Goal: Use online tool/utility: Utilize a website feature to perform a specific function

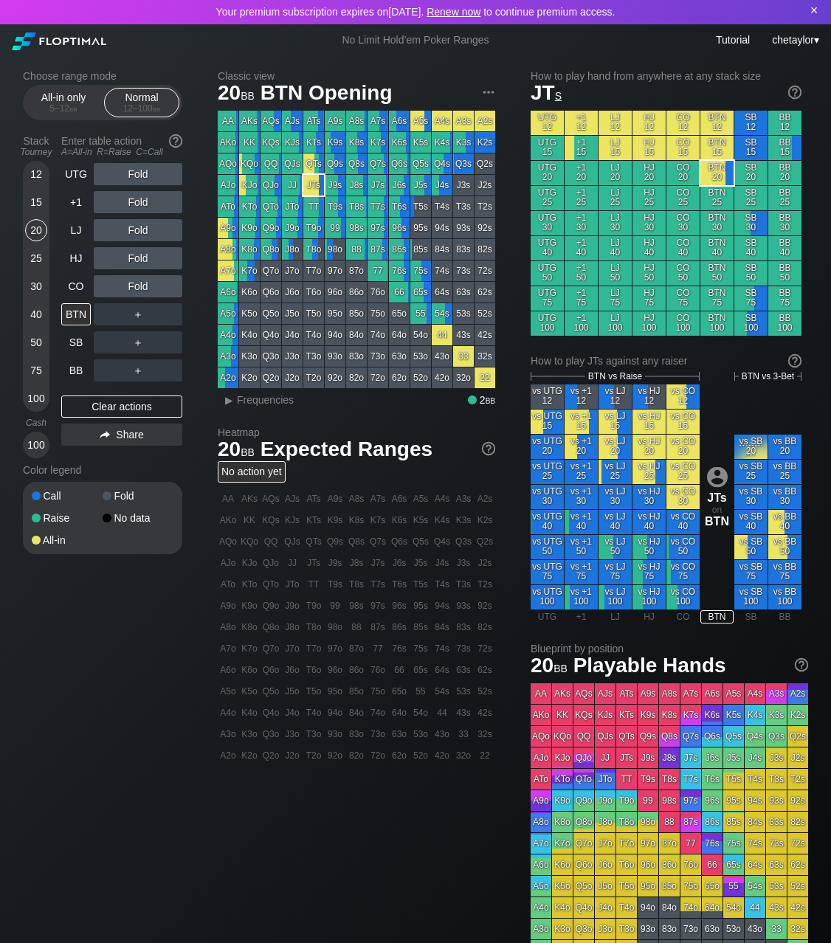
click at [769, 12] on div "×" at bounding box center [814, 10] width 15 height 15
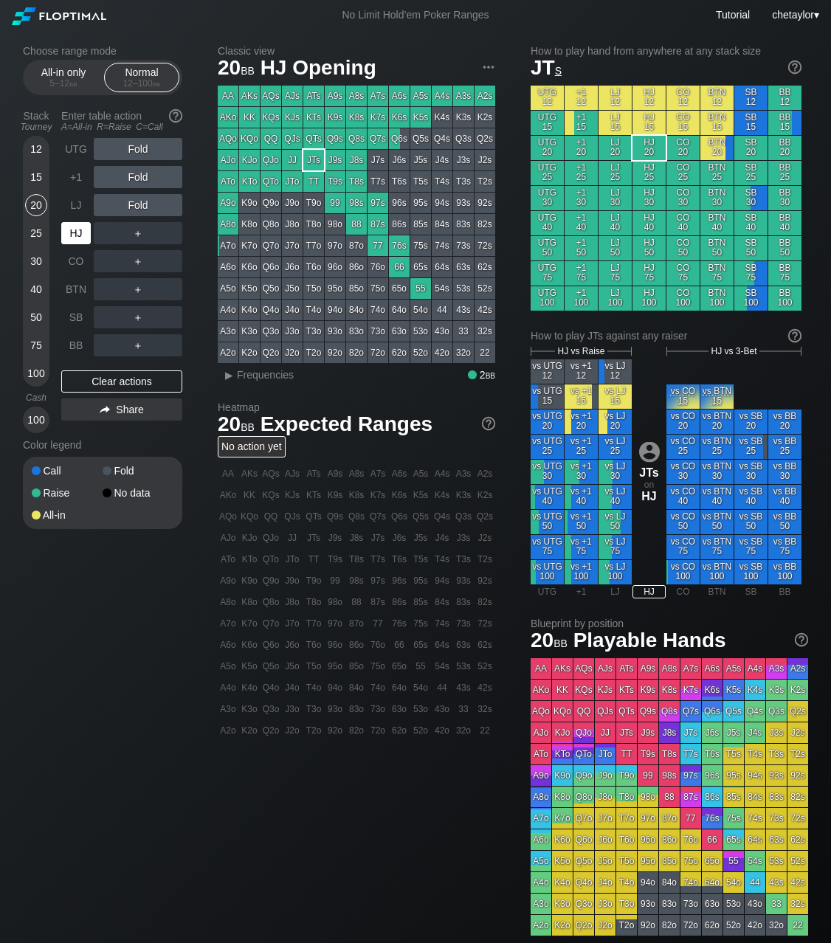
click at [77, 224] on div "HJ" at bounding box center [76, 233] width 30 height 22
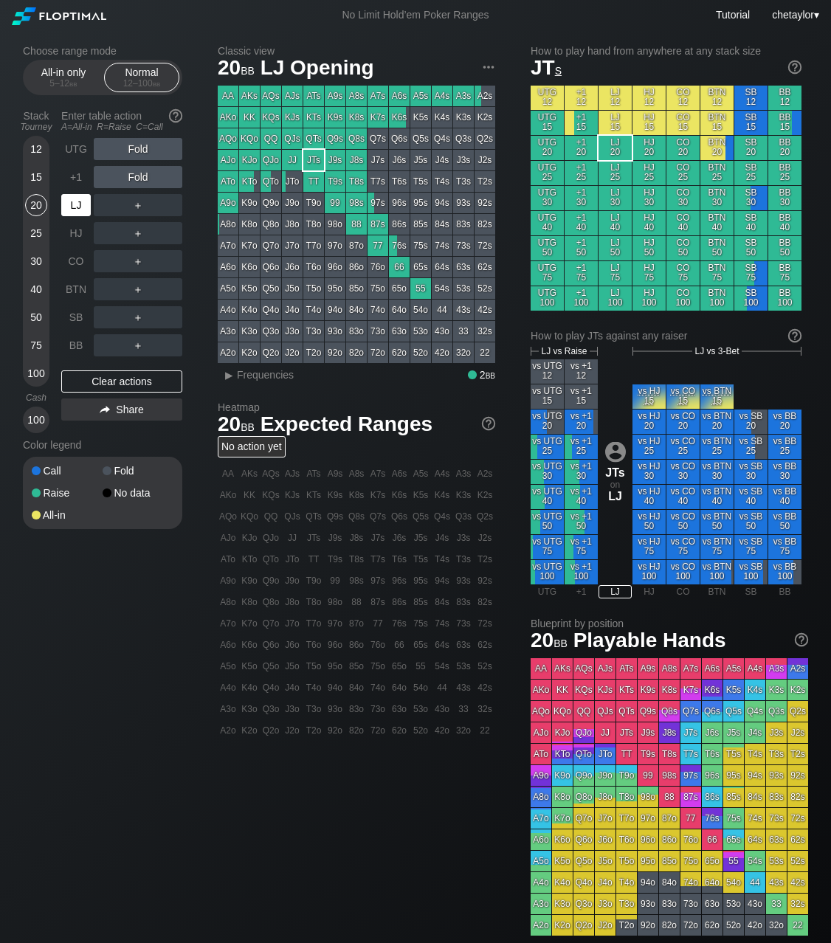
click at [77, 204] on div "LJ" at bounding box center [76, 205] width 30 height 22
click at [57, 68] on div "All-in only 5 – 12 bb" at bounding box center [64, 77] width 68 height 28
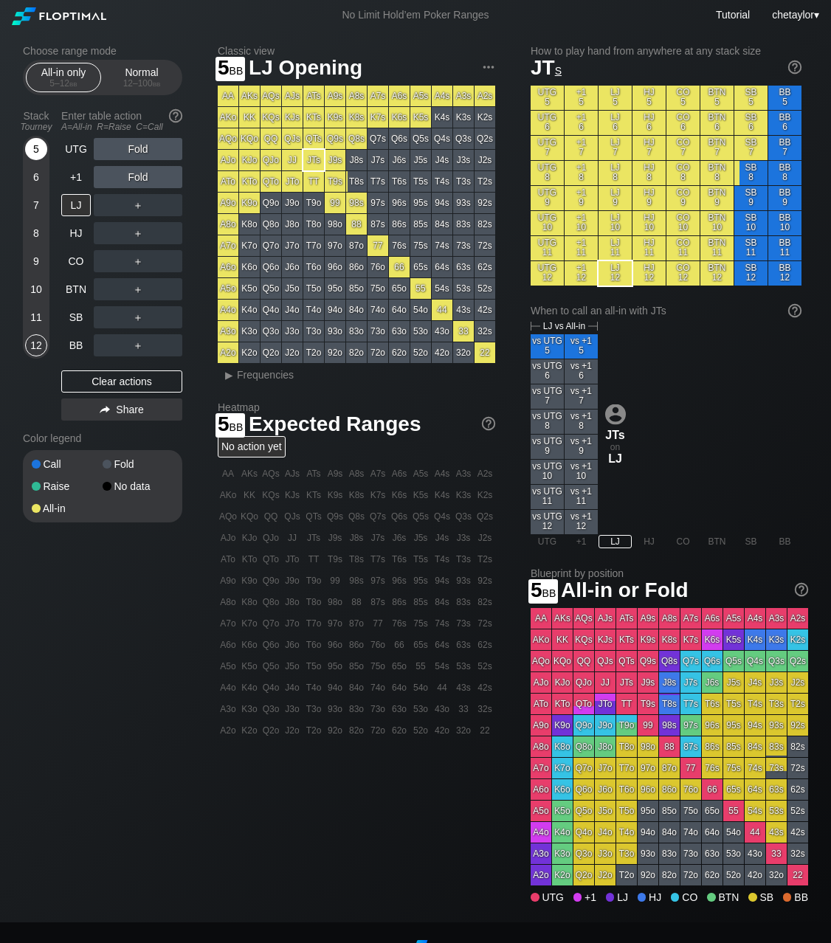
click at [38, 146] on div "5" at bounding box center [36, 149] width 22 height 22
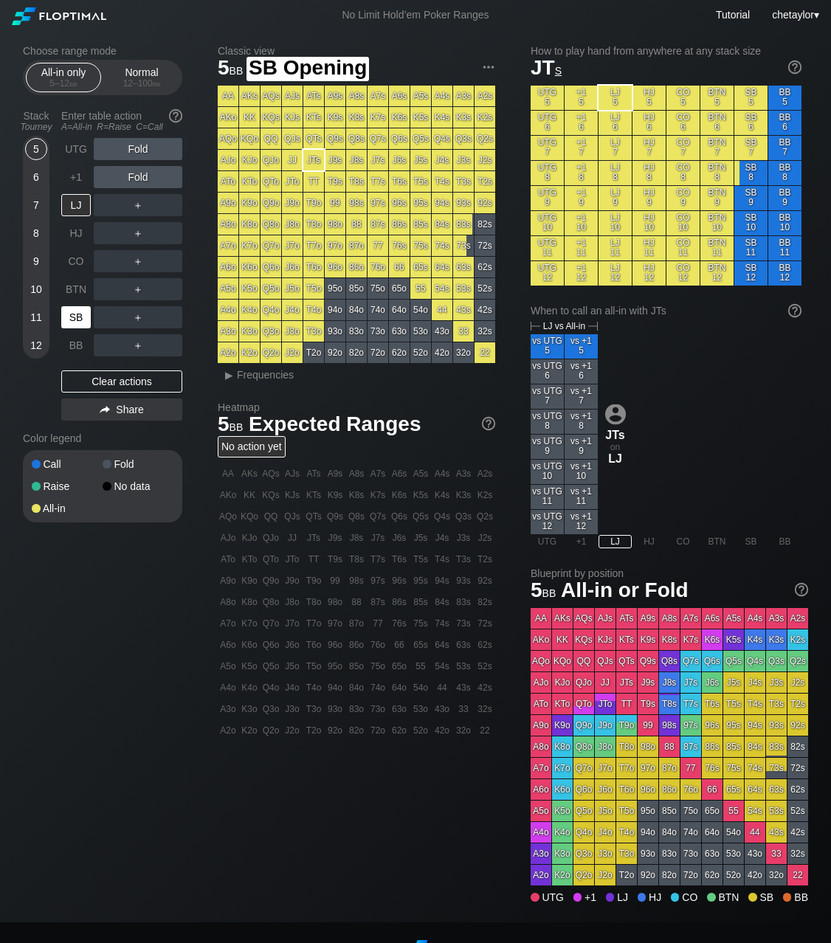
click at [80, 317] on div "SB" at bounding box center [76, 317] width 30 height 22
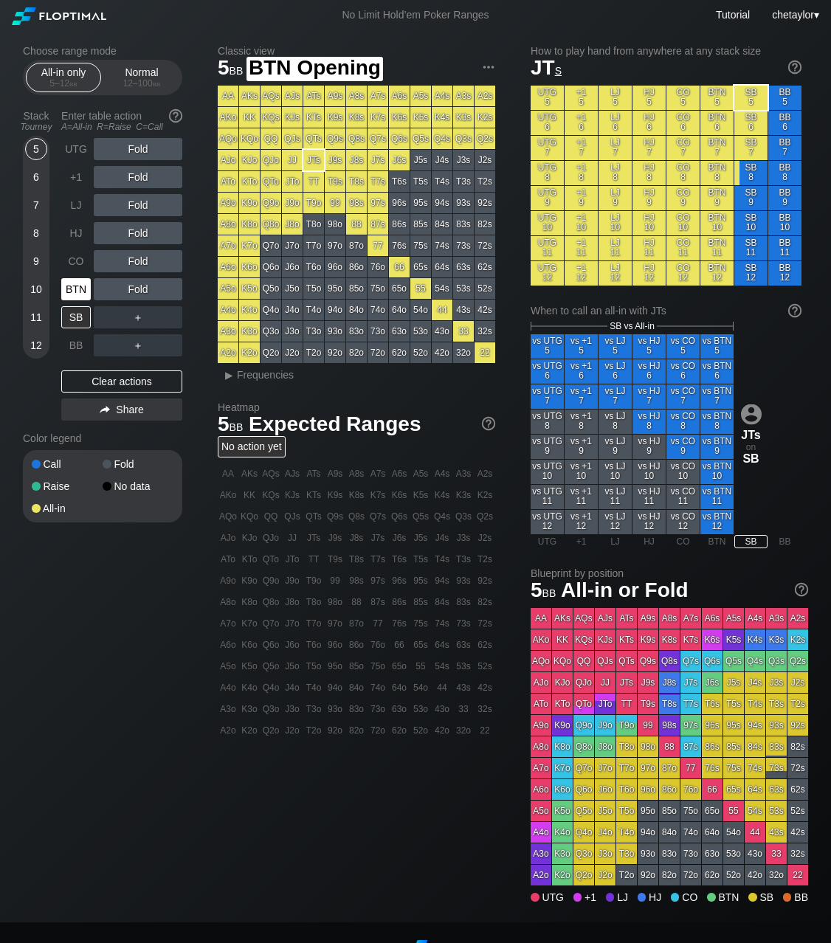
click at [79, 287] on div "BTN" at bounding box center [76, 289] width 30 height 22
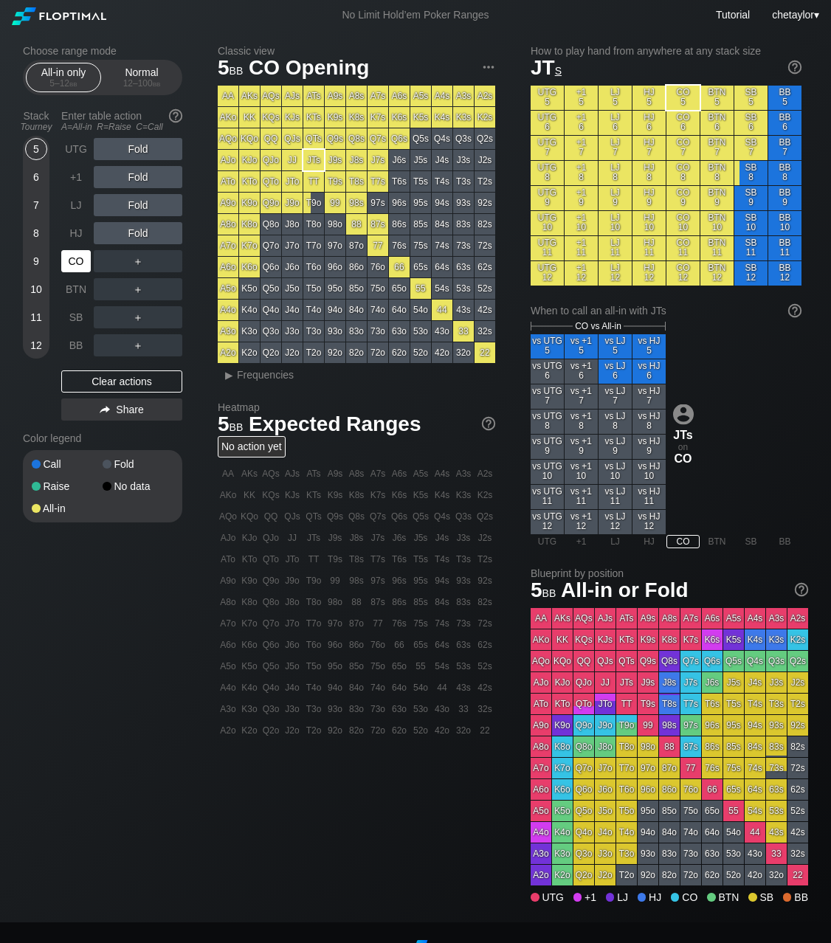
click at [77, 261] on div "CO" at bounding box center [76, 261] width 30 height 22
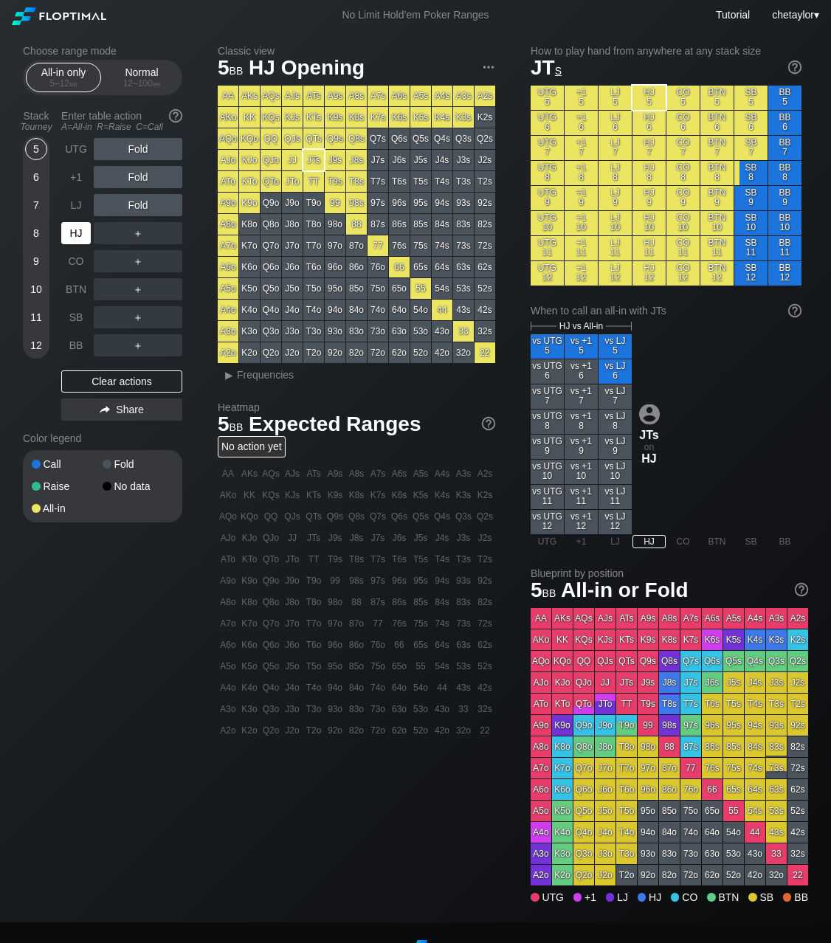
click at [77, 233] on div "HJ" at bounding box center [76, 233] width 30 height 22
click at [77, 208] on div "LJ" at bounding box center [76, 205] width 30 height 22
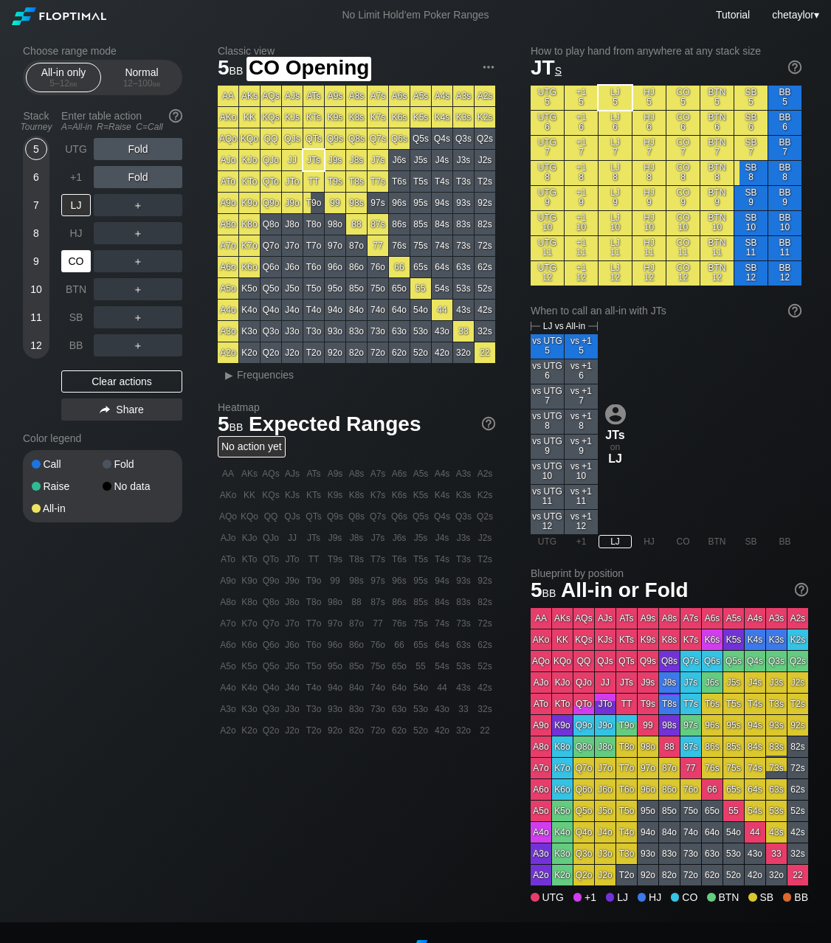
click at [75, 258] on div "CO" at bounding box center [76, 261] width 30 height 22
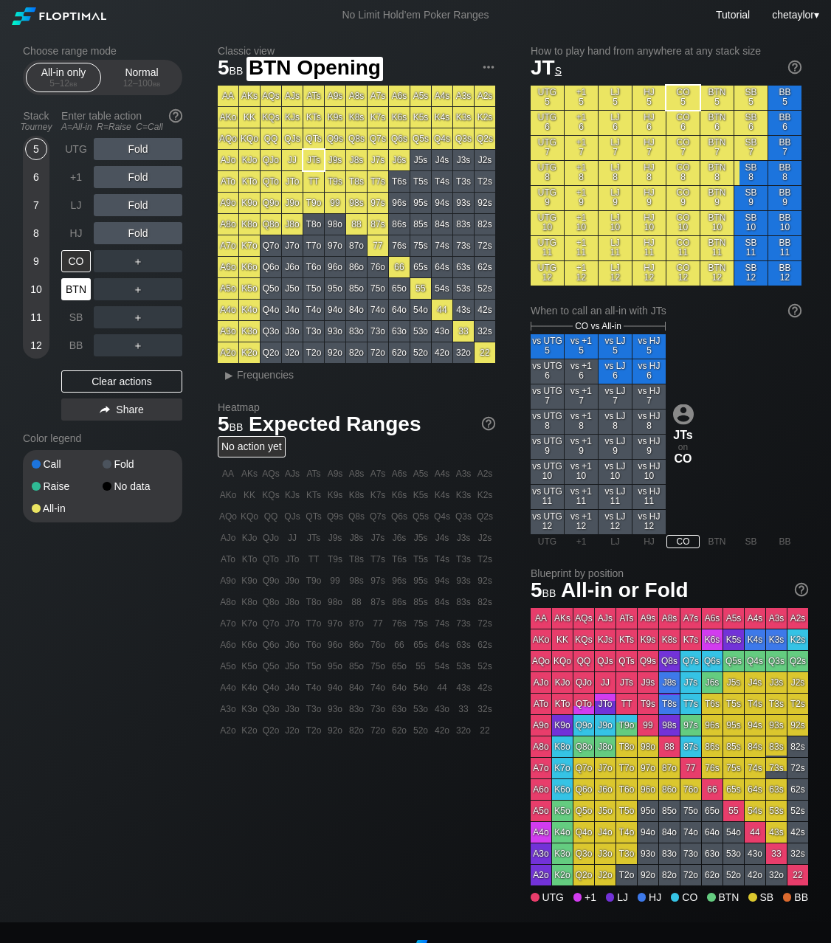
click at [77, 284] on div "BTN" at bounding box center [76, 289] width 30 height 22
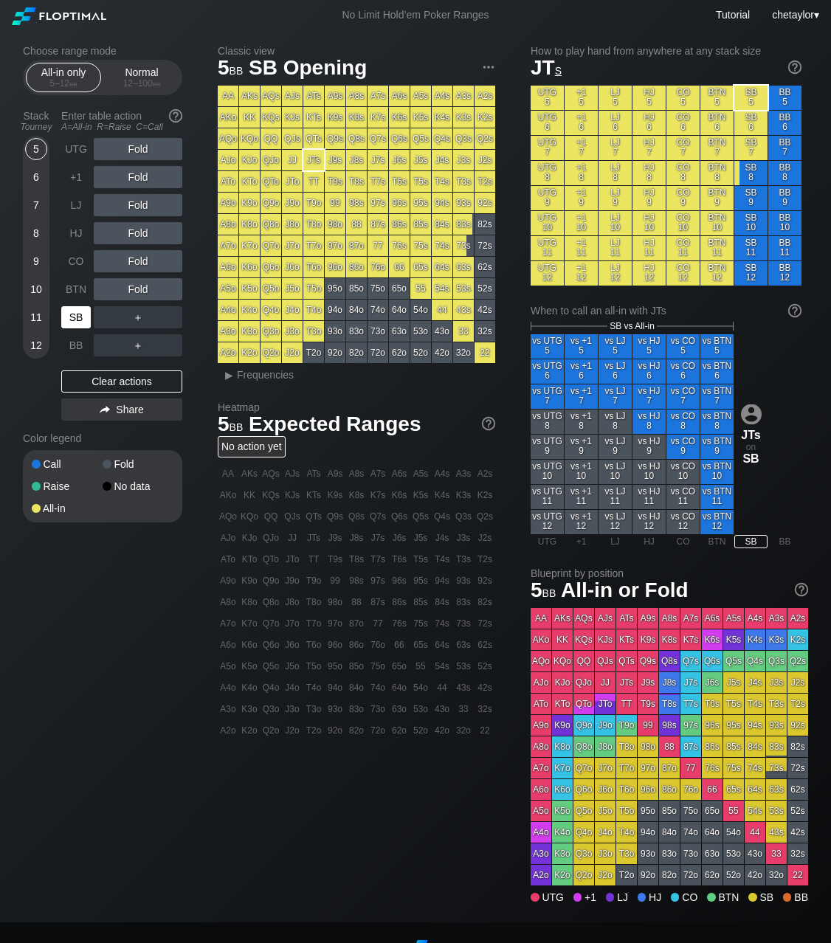
click at [77, 307] on div "SB" at bounding box center [76, 317] width 30 height 22
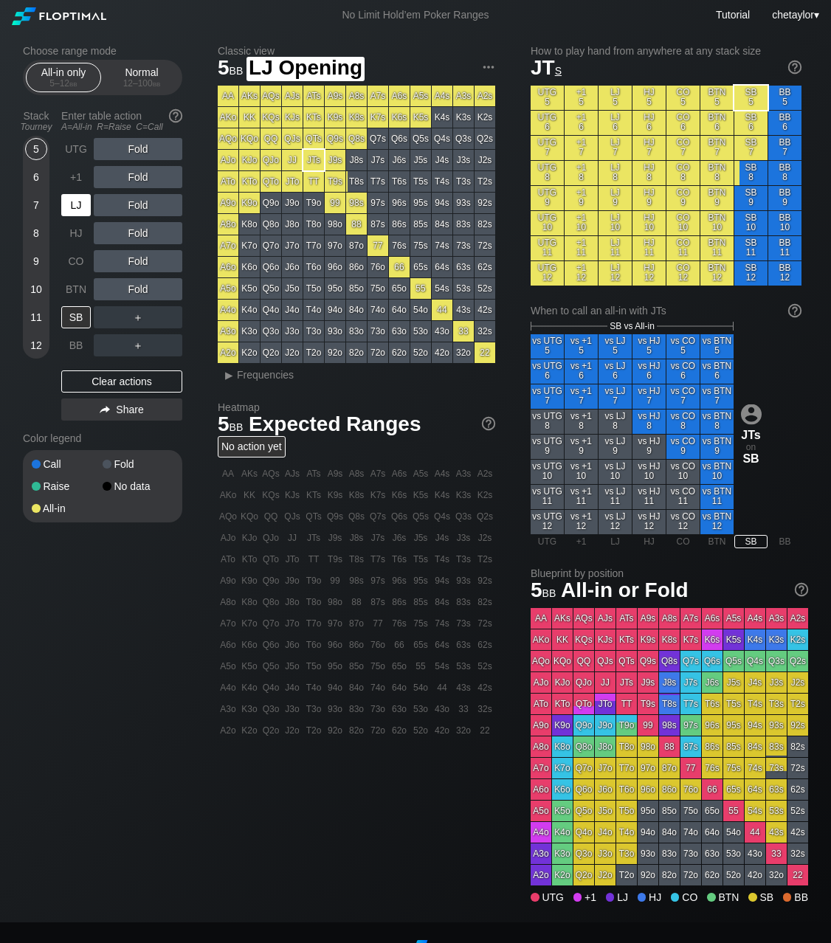
click at [82, 215] on div "LJ" at bounding box center [76, 205] width 30 height 22
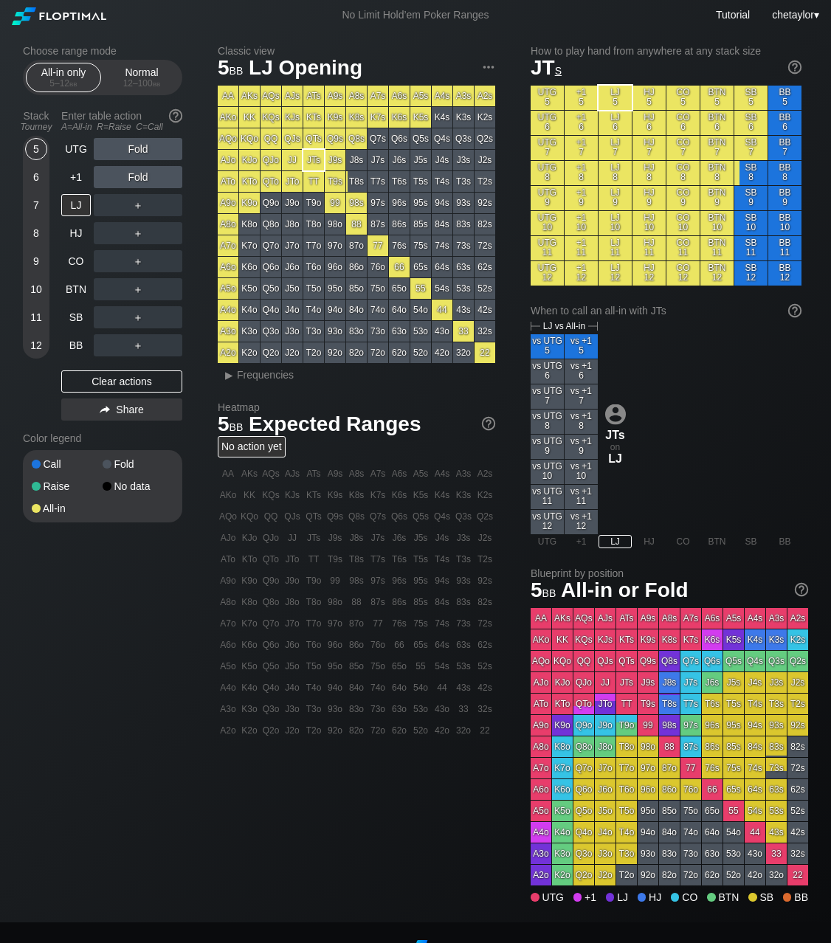
click at [268, 160] on div "QJo" at bounding box center [270, 160] width 21 height 21
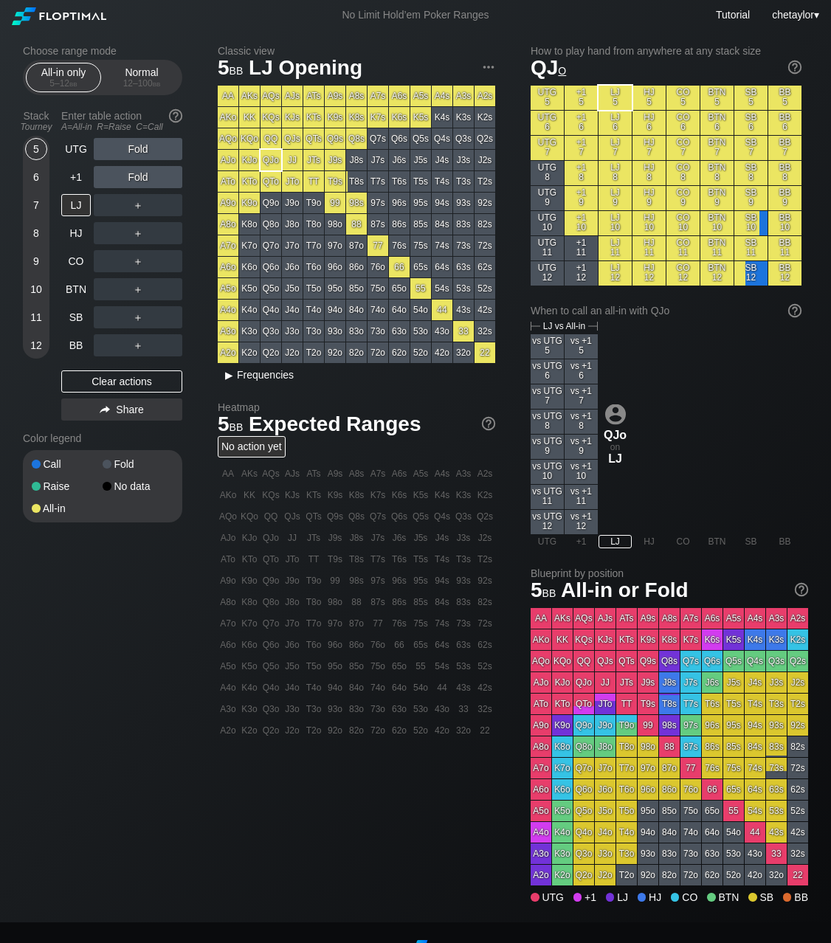
click at [227, 373] on div "▸" at bounding box center [228, 375] width 19 height 18
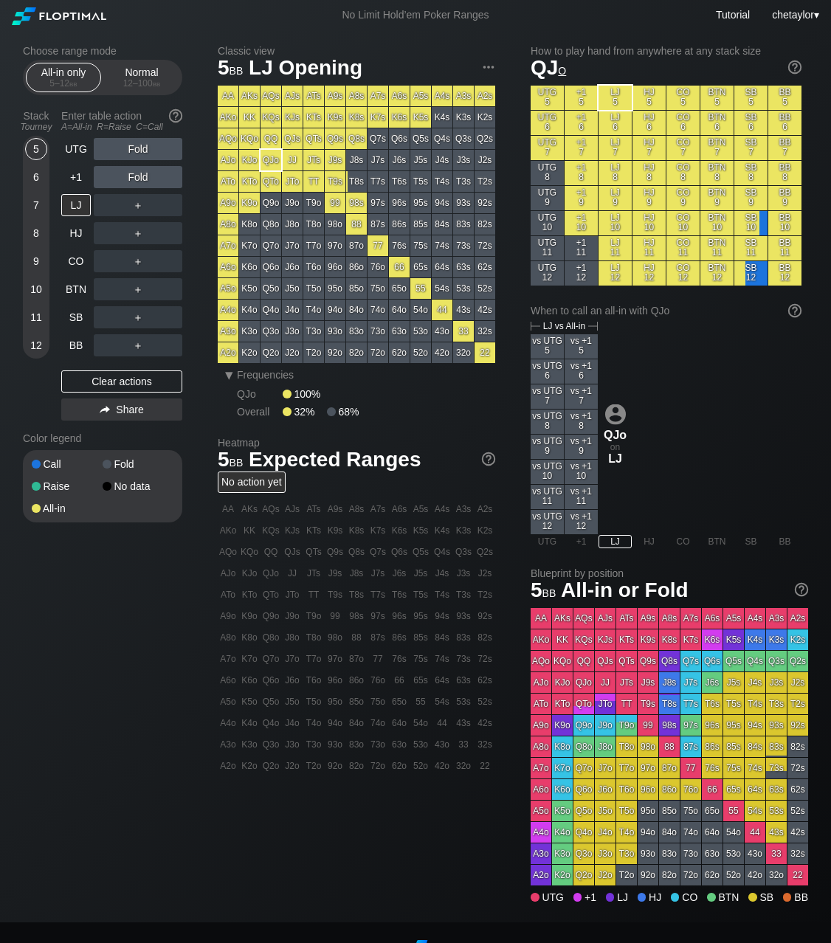
click at [247, 182] on div "KTo" at bounding box center [249, 181] width 21 height 21
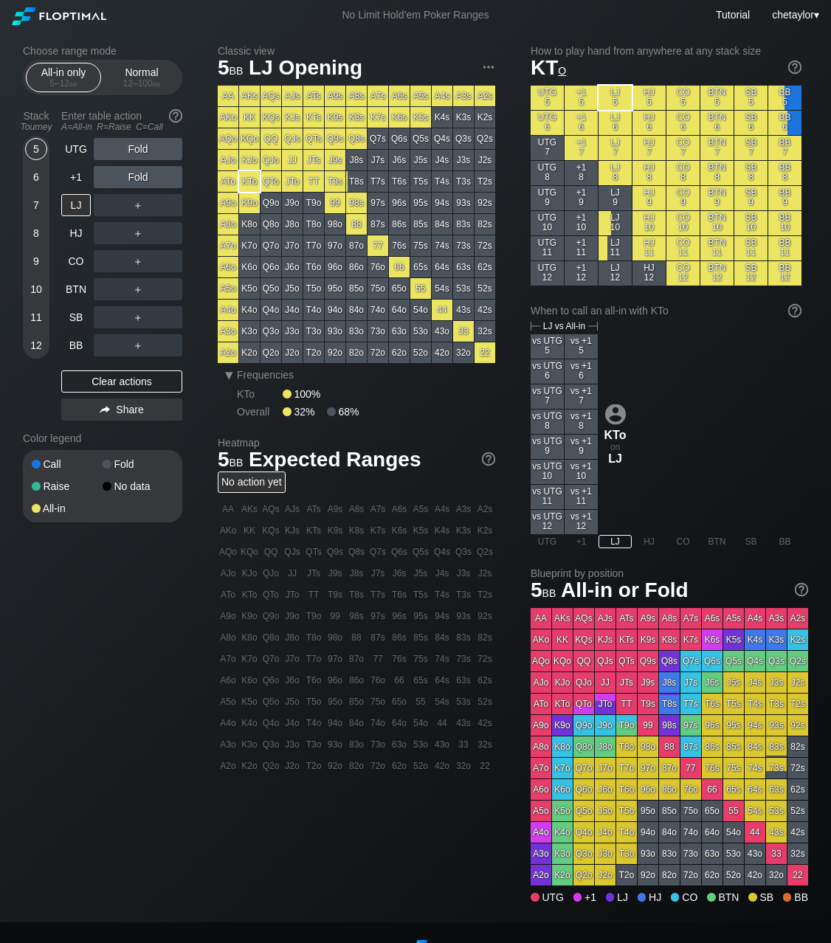
click at [247, 182] on div "KTo" at bounding box center [249, 181] width 21 height 21
click at [292, 207] on div "J9o" at bounding box center [292, 203] width 21 height 21
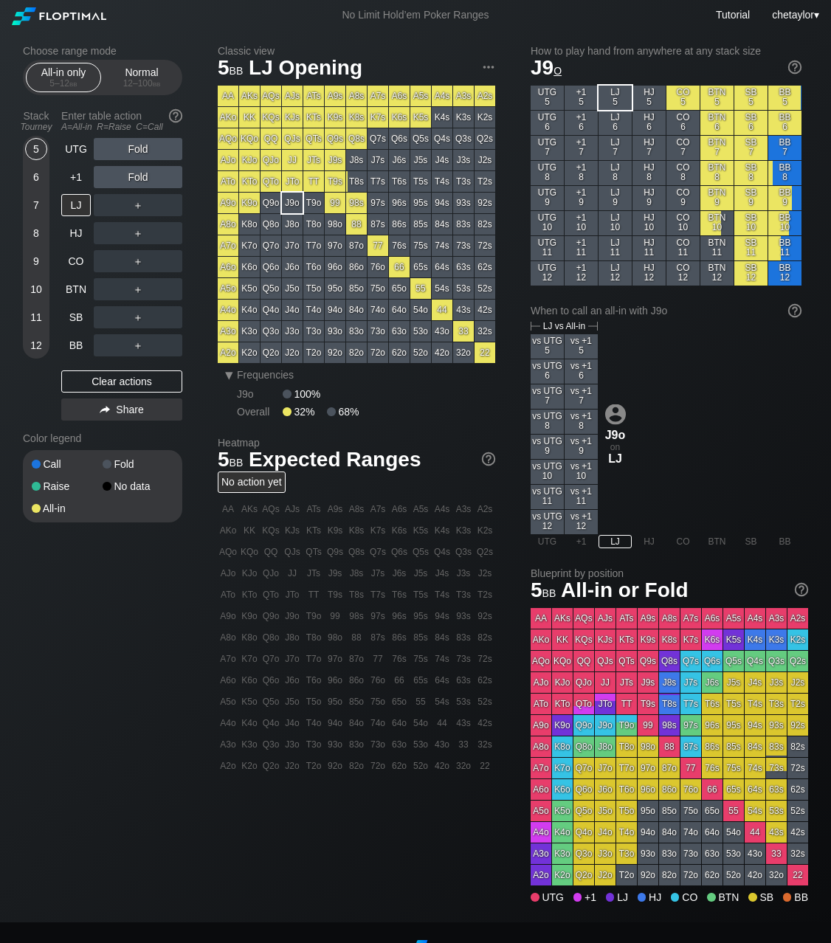
click at [336, 159] on div "J9s" at bounding box center [335, 160] width 21 height 21
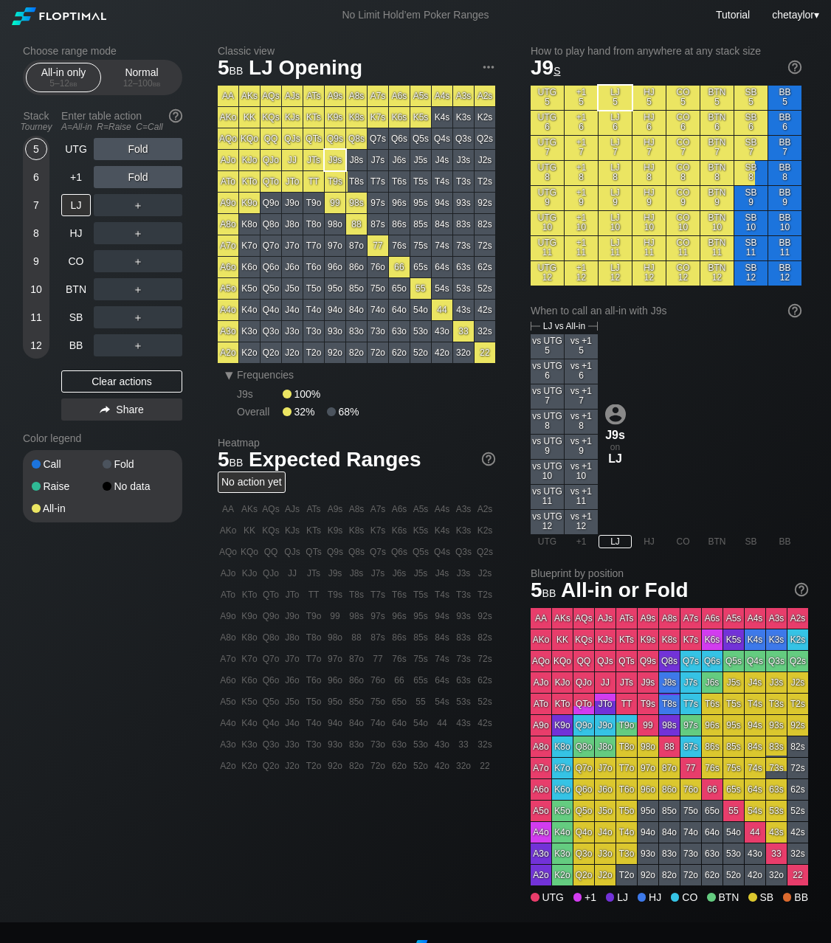
click at [353, 184] on div "T8s" at bounding box center [356, 181] width 21 height 21
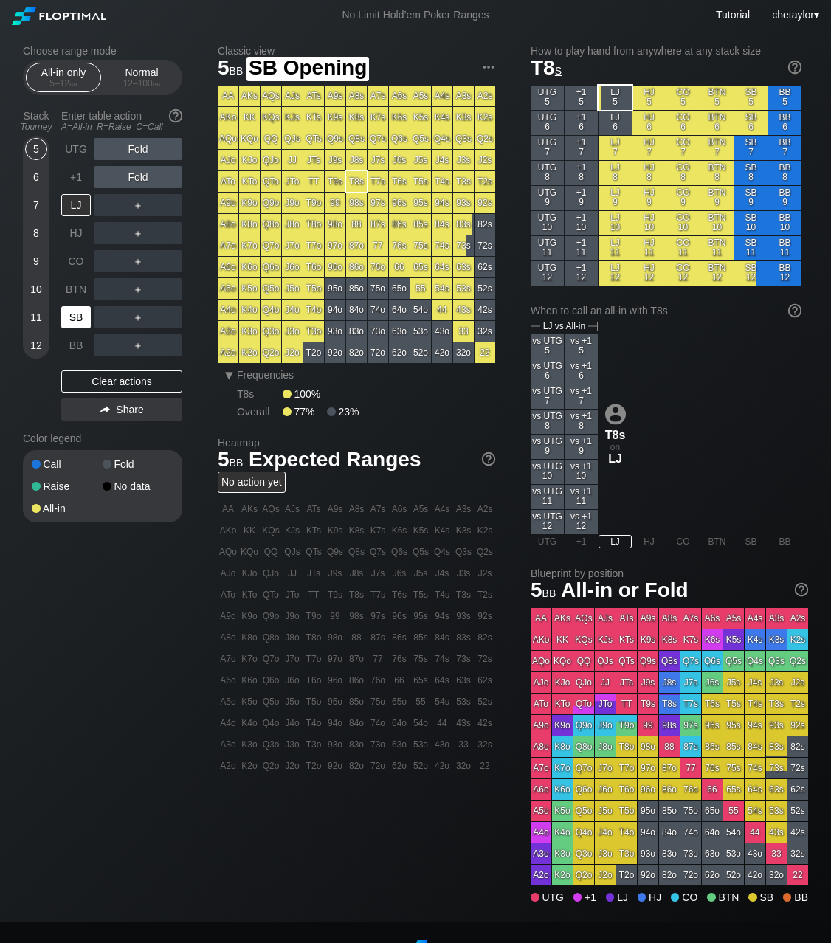
click at [70, 320] on div "SB" at bounding box center [76, 317] width 30 height 22
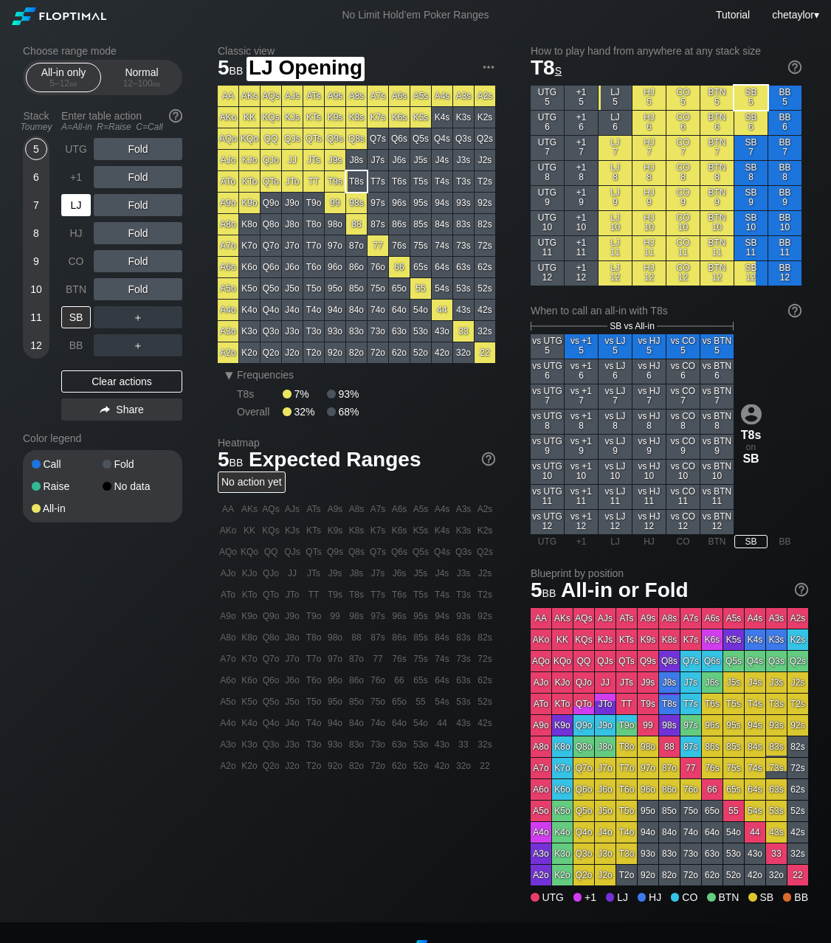
click at [77, 207] on div "LJ" at bounding box center [76, 205] width 30 height 22
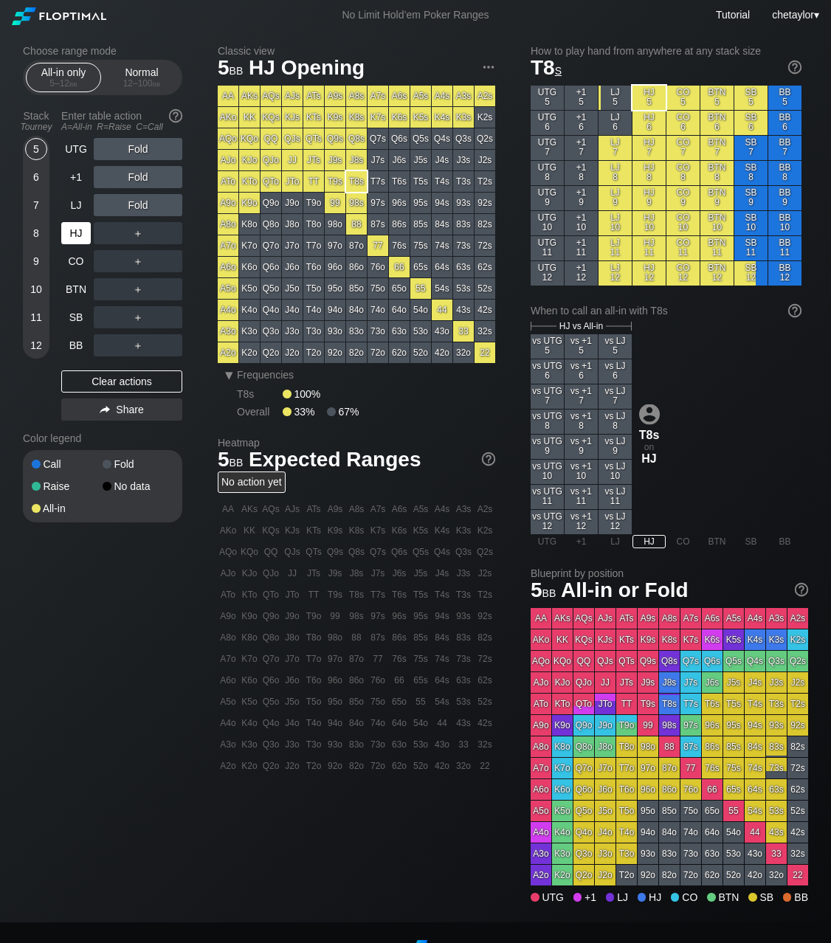
click at [72, 229] on div "HJ" at bounding box center [76, 233] width 30 height 22
